Goal: Task Accomplishment & Management: Complete application form

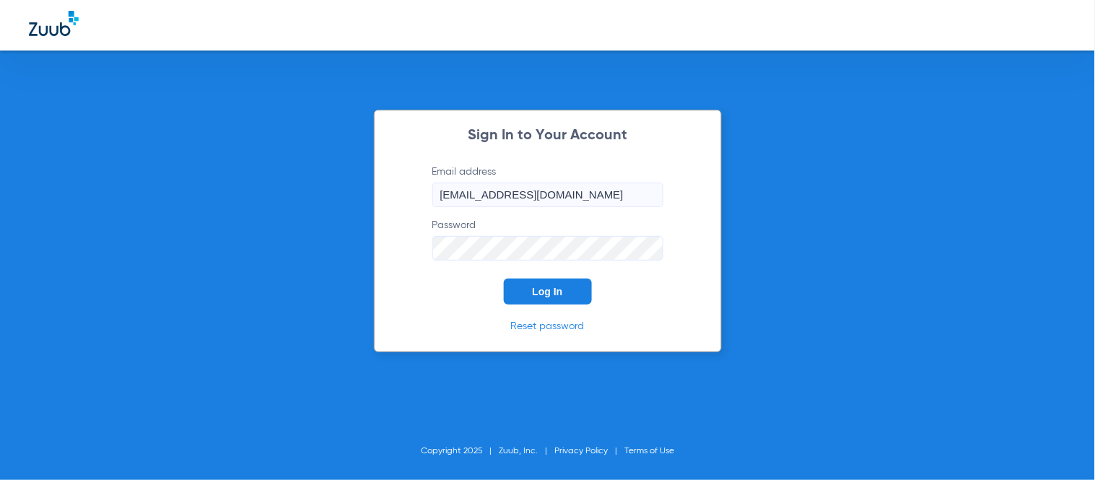
click at [540, 302] on button "Log In" at bounding box center [548, 292] width 88 height 26
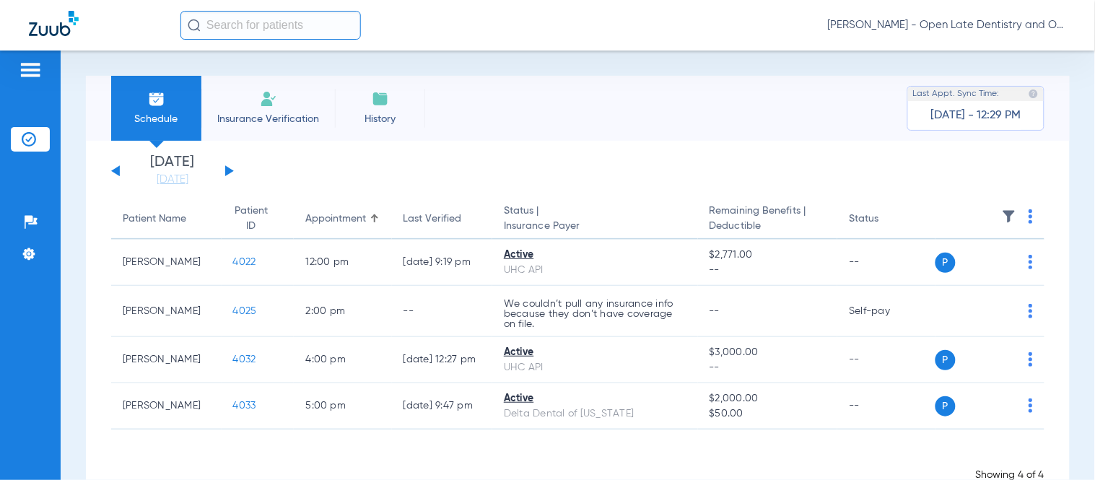
click at [260, 26] on input "text" at bounding box center [270, 25] width 180 height 29
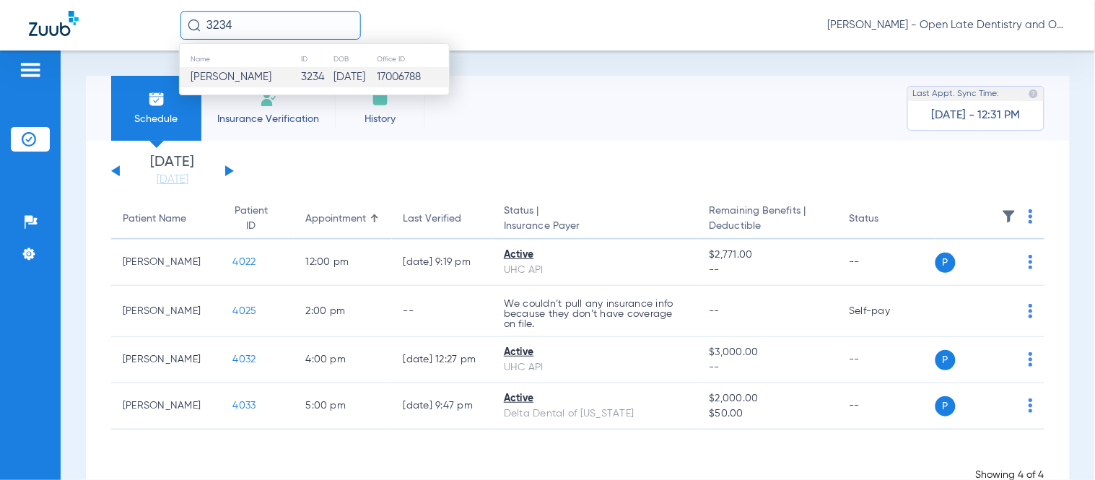
click at [333, 84] on td "[DATE]" at bounding box center [354, 77] width 43 height 20
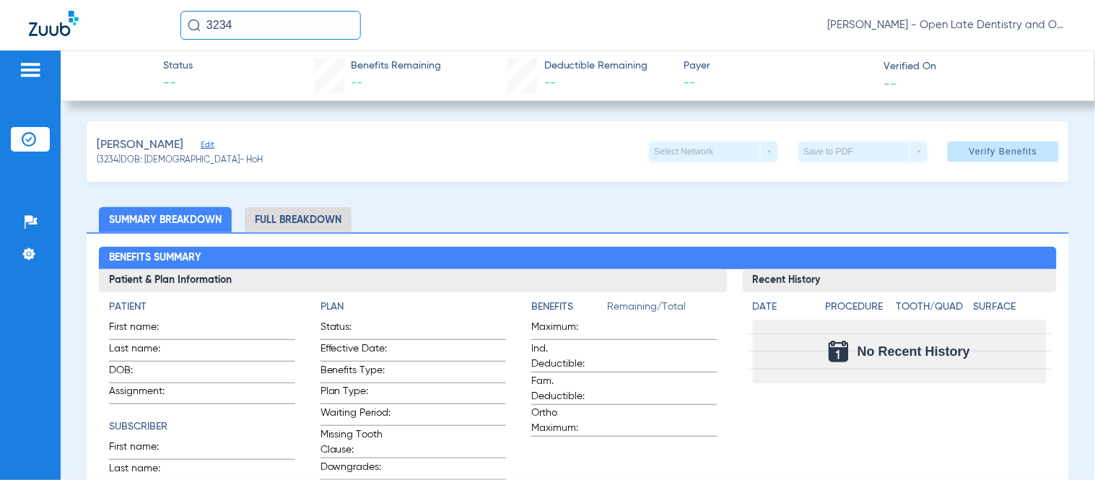
click at [201, 144] on span "Edit" at bounding box center [207, 147] width 13 height 14
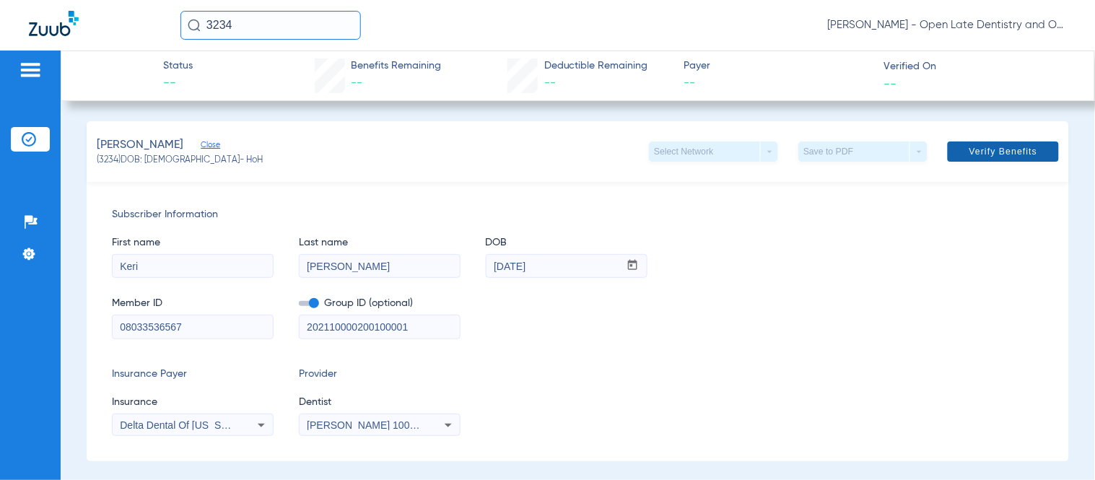
click at [1020, 154] on span "Verify Benefits" at bounding box center [1003, 152] width 69 height 12
drag, startPoint x: 255, startPoint y: 31, endPoint x: 128, endPoint y: 31, distance: 127.0
click at [128, 31] on div "3234 [PERSON_NAME] - Open Late Dentistry and Orthodontics" at bounding box center [547, 25] width 1095 height 51
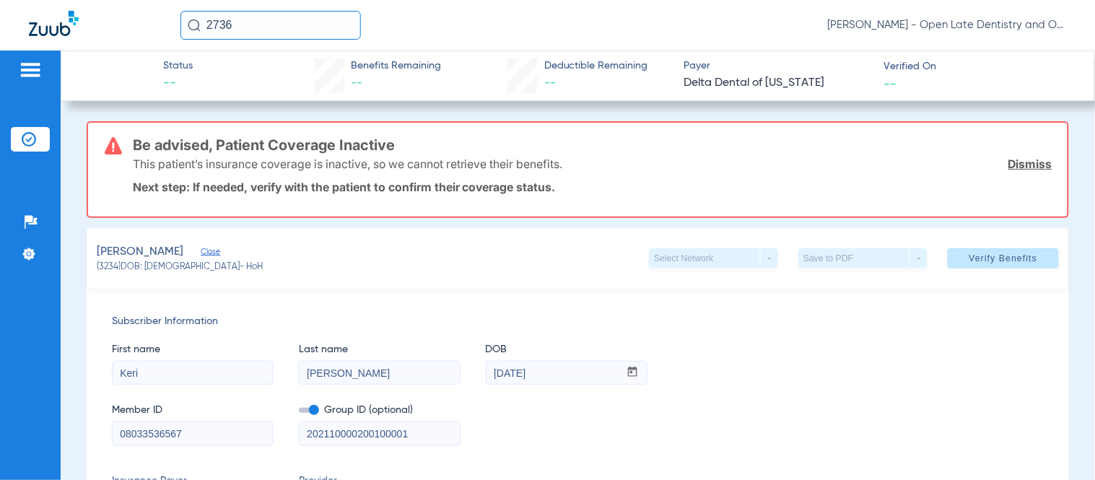
click at [318, 22] on input "2736" at bounding box center [270, 25] width 180 height 29
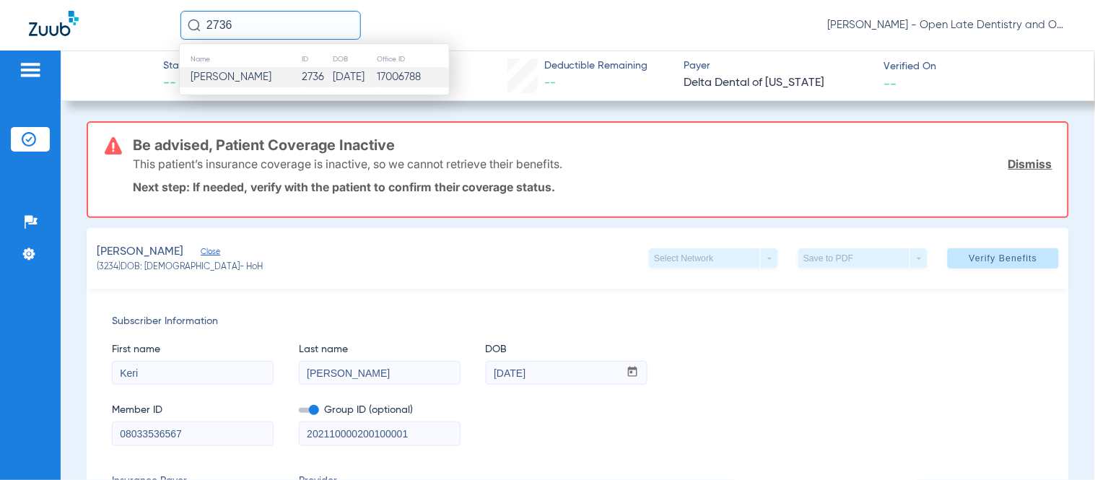
type input "2736"
click at [258, 72] on td "[PERSON_NAME]" at bounding box center [240, 77] width 121 height 20
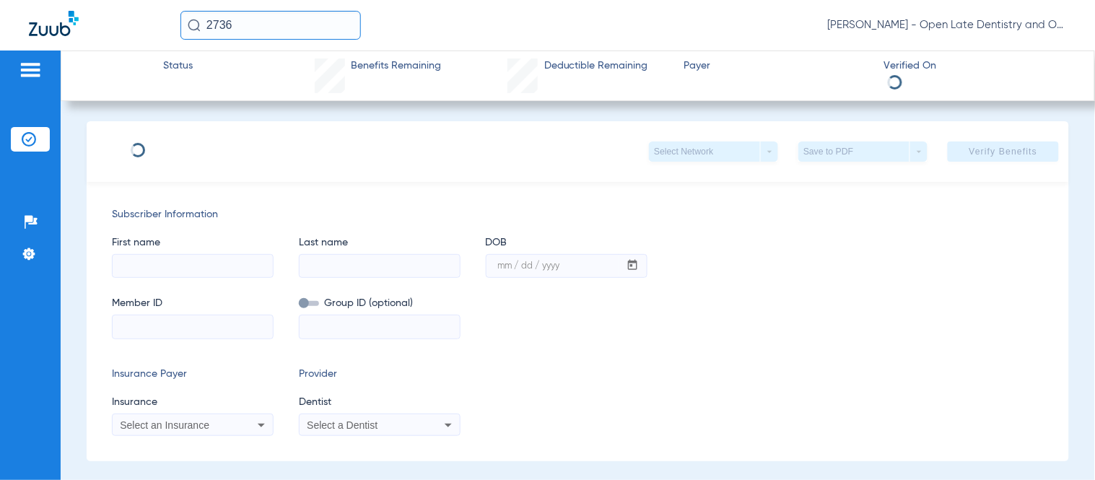
type input "[PERSON_NAME]"
type input "Garg"
type input "[DATE]"
type input "U45867191"
type input "2500605"
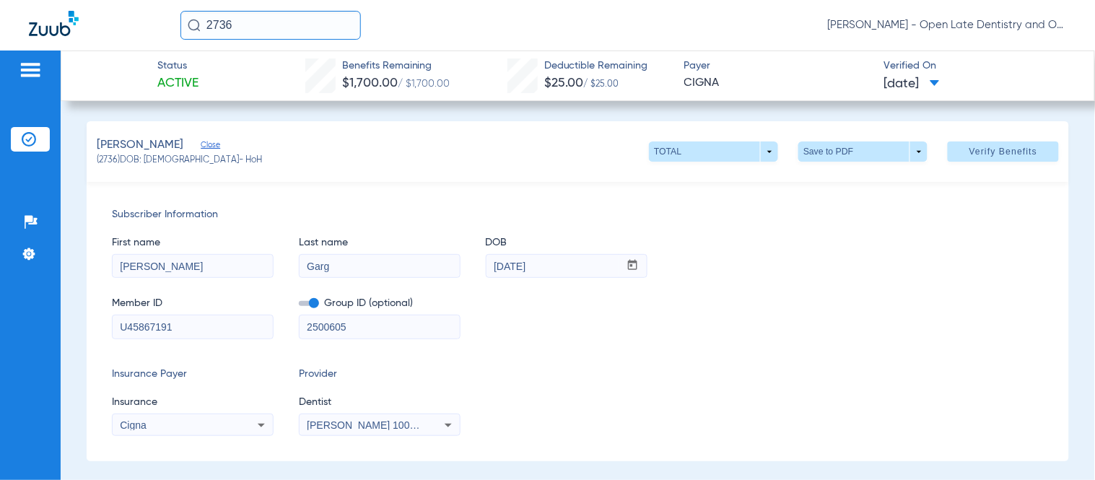
drag, startPoint x: 277, startPoint y: 30, endPoint x: 87, endPoint y: 34, distance: 190.5
click at [87, 34] on div "2736 [PERSON_NAME] - Open Late Dentistry and Orthodontics" at bounding box center [547, 25] width 1095 height 51
click at [260, 22] on input "2736" at bounding box center [270, 25] width 180 height 29
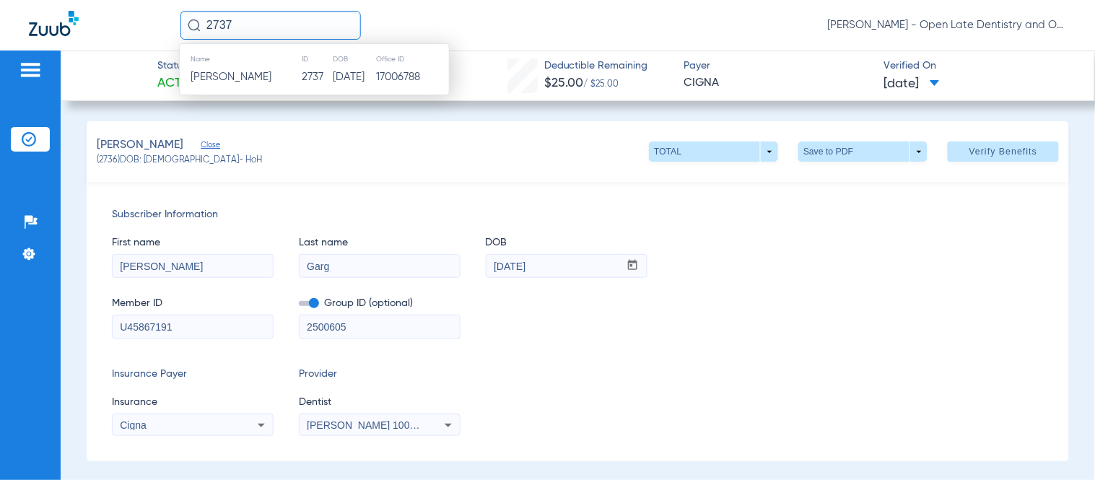
type input "2737"
click at [235, 77] on span "[PERSON_NAME]" at bounding box center [231, 76] width 81 height 11
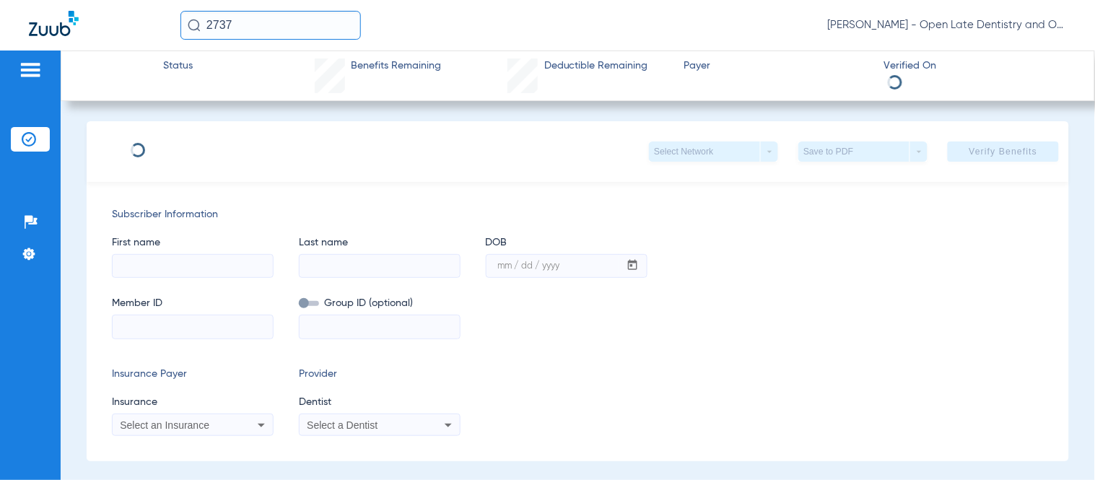
type input "[PERSON_NAME]"
type input "Garg"
type input "[DATE]"
type input "U45867191"
type input "2500605"
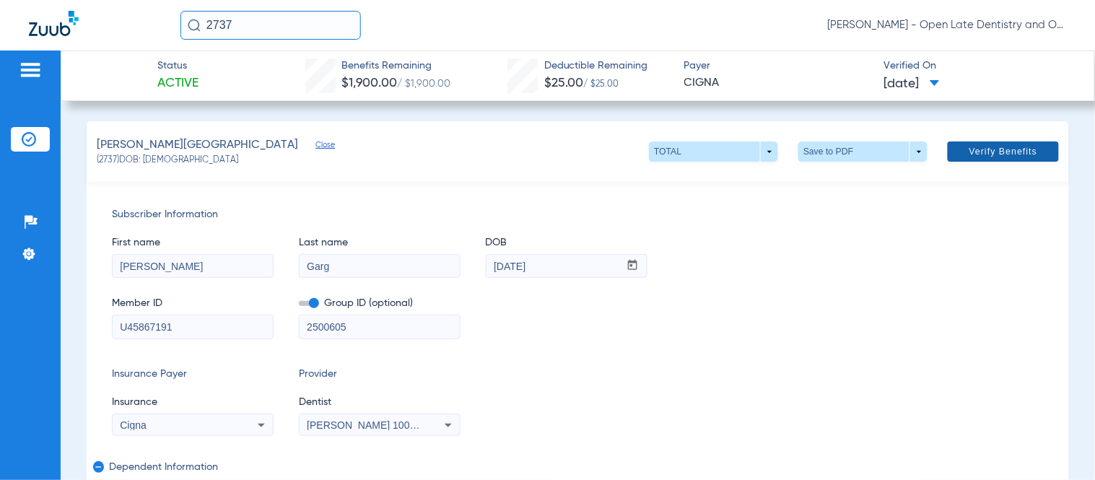
click at [969, 149] on span "Verify Benefits" at bounding box center [1003, 152] width 69 height 12
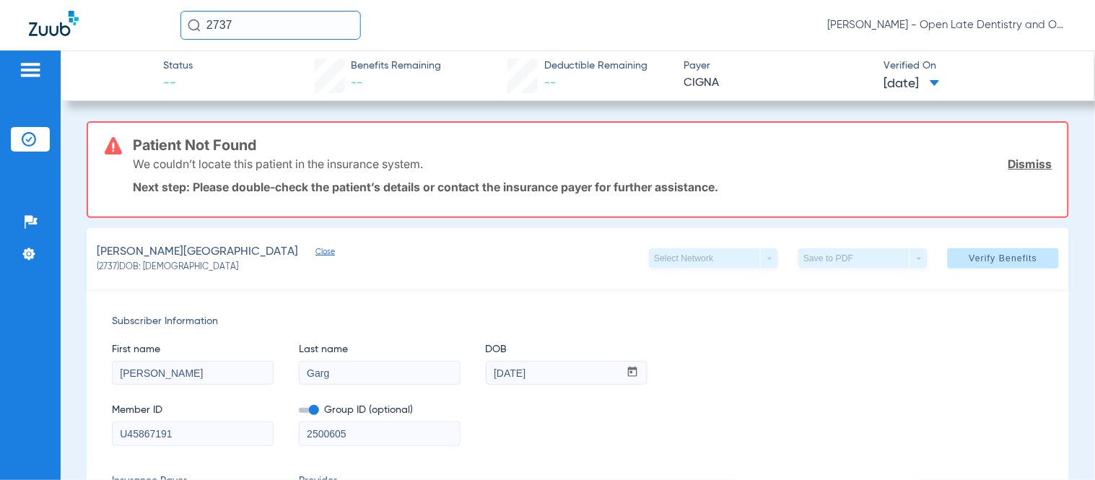
click at [1012, 162] on link "Dismiss" at bounding box center [1030, 164] width 44 height 14
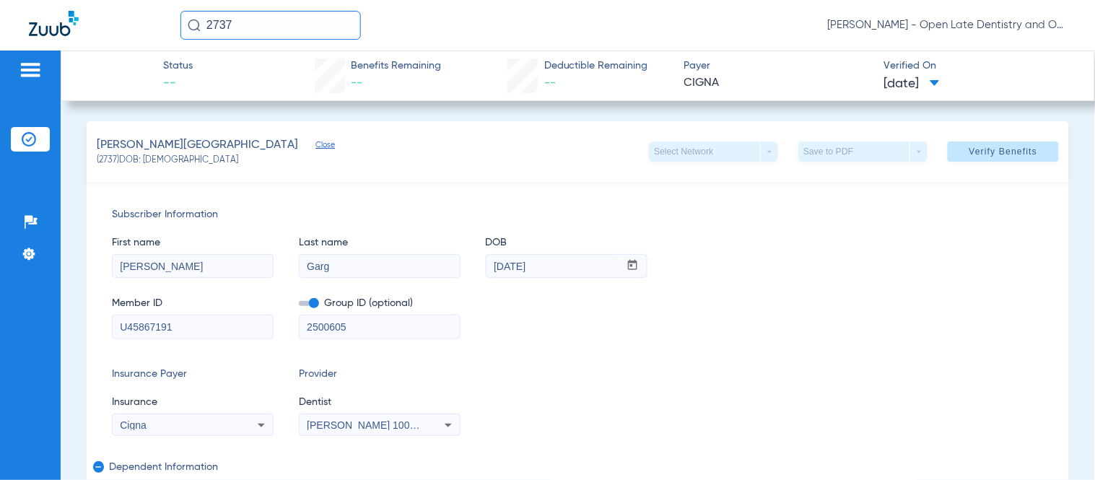
drag, startPoint x: 188, startPoint y: 322, endPoint x: 71, endPoint y: 338, distance: 118.7
paste input "85"
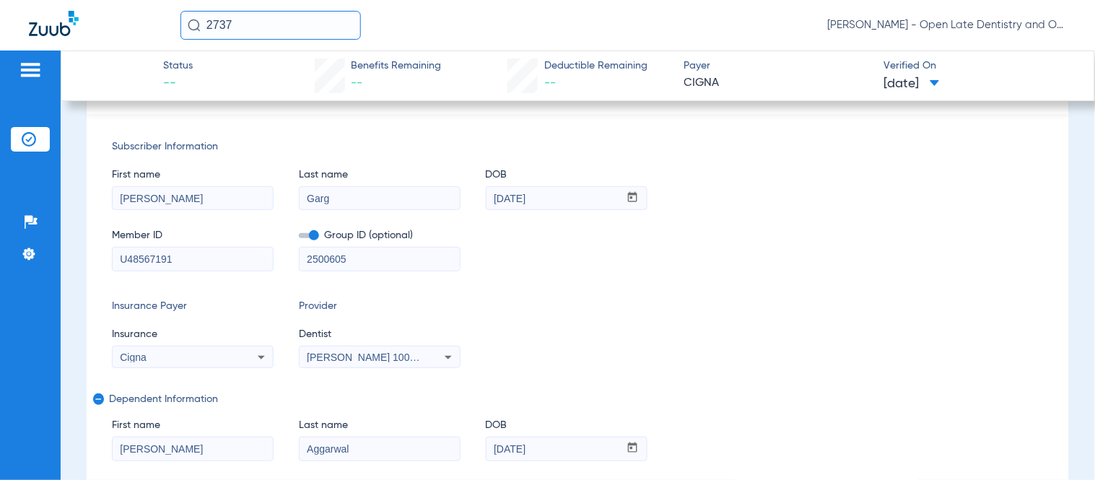
scroll to position [160, 0]
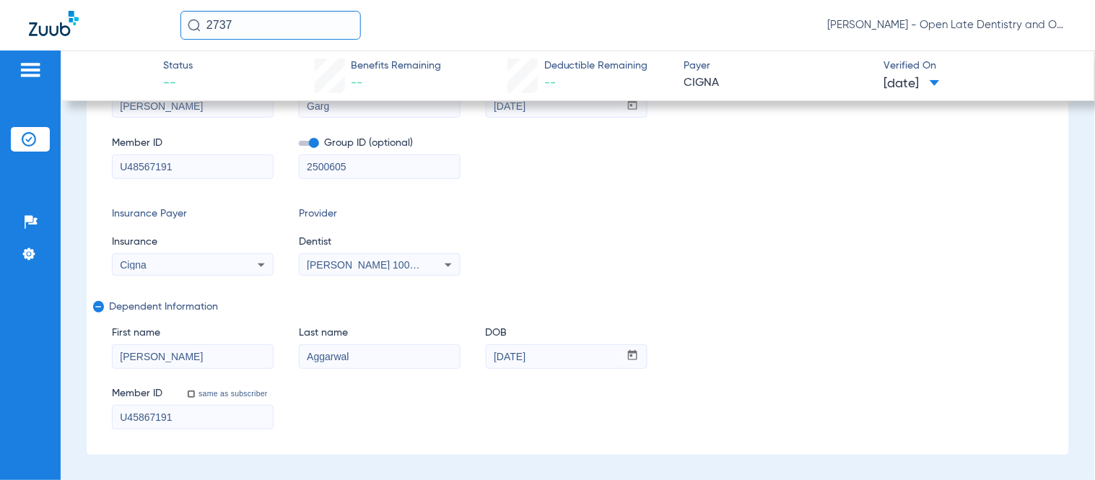
type input "U48567191"
drag, startPoint x: 185, startPoint y: 424, endPoint x: 81, endPoint y: 424, distance: 104.6
click at [97, 424] on div "Subscriber Information First name [PERSON_NAME] Last name [PERSON_NAME] DOB mm …" at bounding box center [578, 238] width 982 height 433
paste input "85"
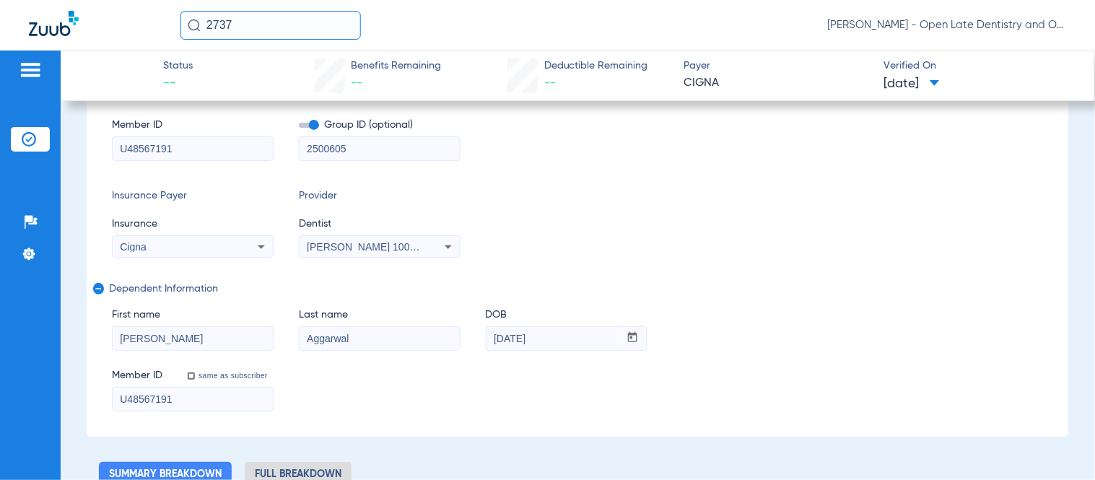
scroll to position [0, 0]
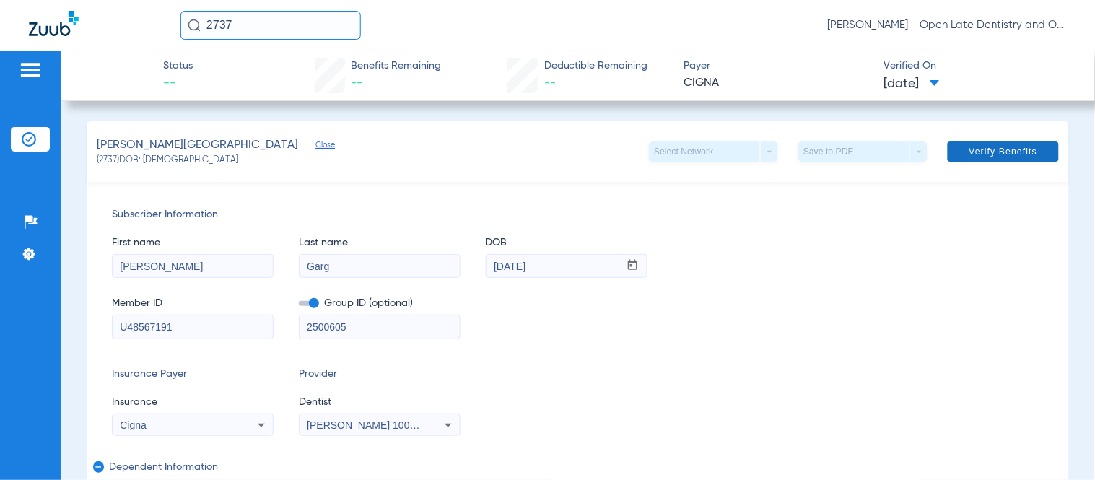
type input "U48567191"
click at [990, 148] on span "Verify Benefits" at bounding box center [1003, 152] width 69 height 12
click at [157, 325] on input "U48567191" at bounding box center [193, 326] width 160 height 23
click at [809, 284] on div "Member ID U48567191 Group ID (optional) 2500605" at bounding box center [578, 311] width 932 height 56
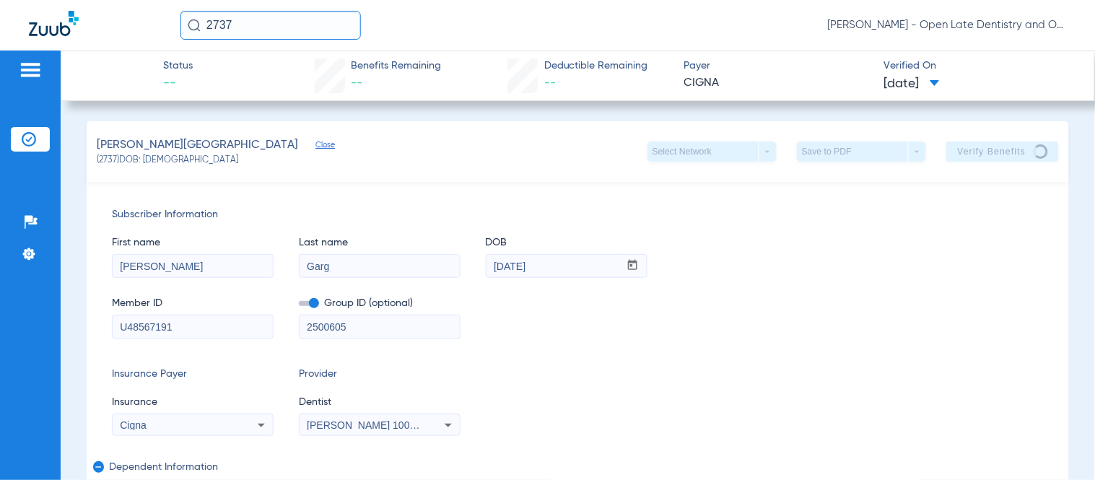
click at [851, 253] on div "First name [PERSON_NAME] Last name [PERSON_NAME] DOB mm / dd / yyyy [DATE]" at bounding box center [578, 250] width 932 height 56
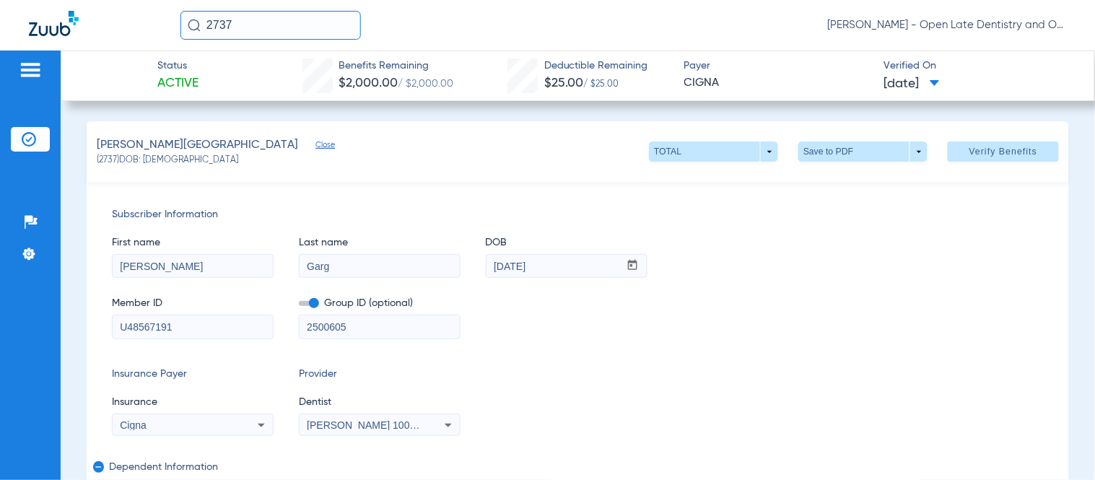
drag, startPoint x: 242, startPoint y: 23, endPoint x: 159, endPoint y: 17, distance: 82.5
click at [159, 17] on div "2737 [PERSON_NAME] - Open Late Dentistry and Orthodontics" at bounding box center [547, 25] width 1095 height 51
click at [262, 15] on input "2205" at bounding box center [270, 25] width 180 height 29
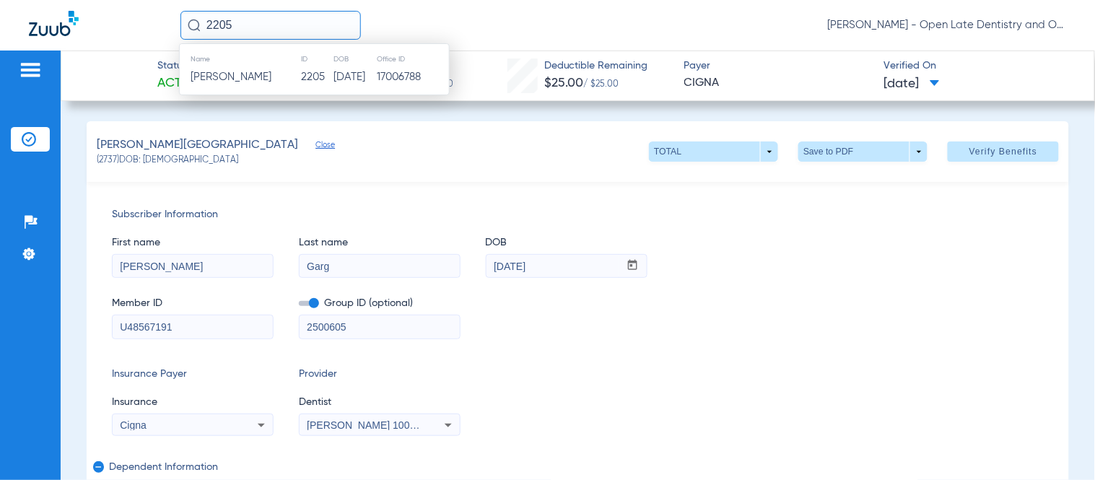
type input "2205"
click at [249, 77] on span "[PERSON_NAME]" at bounding box center [231, 76] width 81 height 11
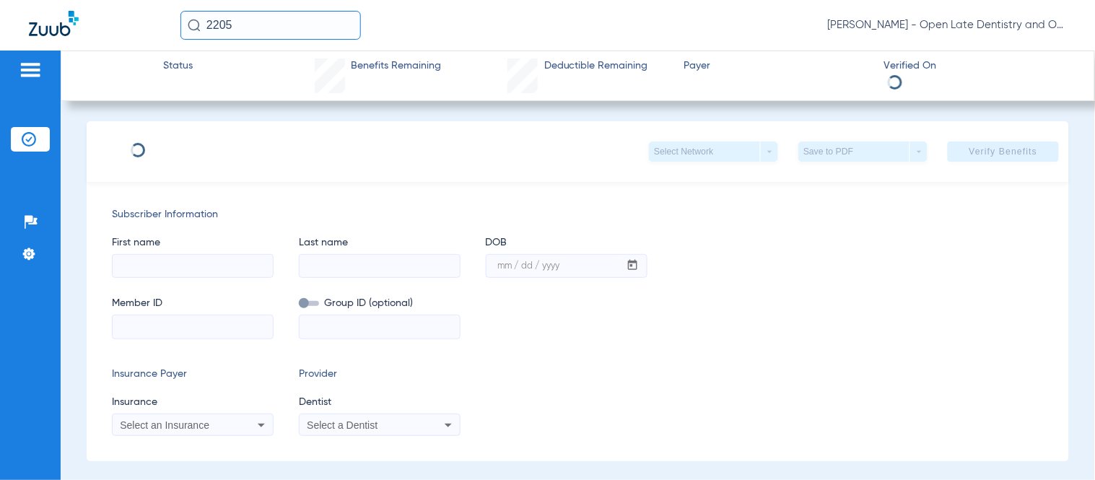
type input "[PERSON_NAME]"
type input "Depauw"
type input "[DATE]"
type input "LYU531167"
type input "00073659"
